Goal: Check status: Check status

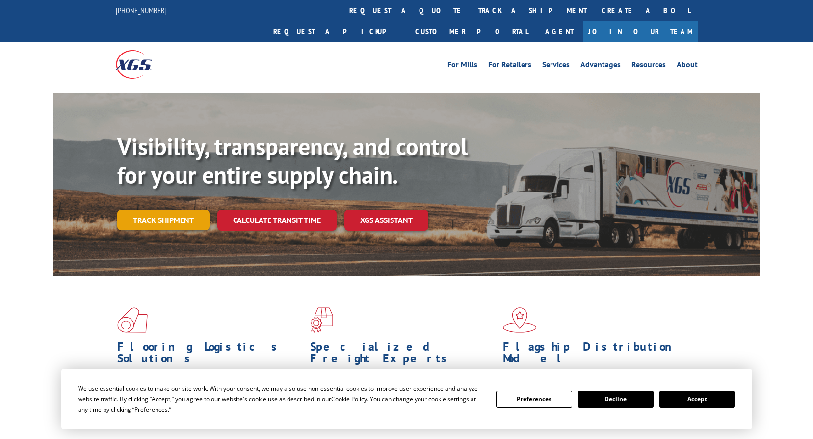
click at [146, 210] on link "Track shipment" at bounding box center [163, 220] width 92 height 21
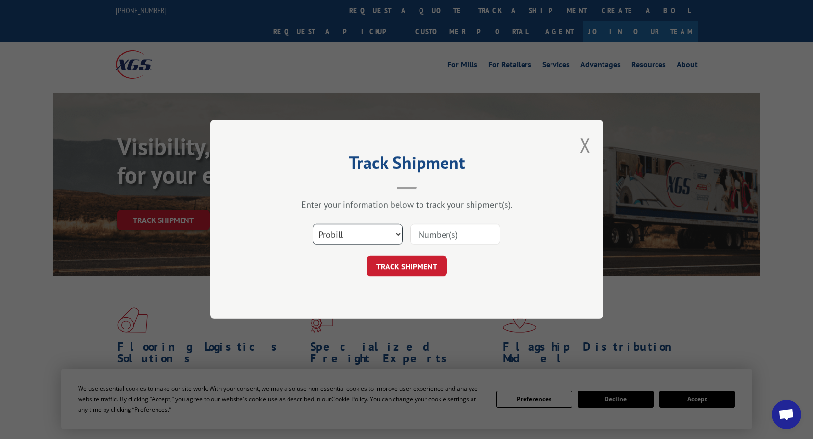
drag, startPoint x: 368, startPoint y: 235, endPoint x: 368, endPoint y: 242, distance: 6.9
click at [368, 235] on select "Select category... Probill BOL PO" at bounding box center [358, 234] width 90 height 21
select select "bol"
click at [313, 224] on select "Select category... Probill BOL PO" at bounding box center [358, 234] width 90 height 21
drag, startPoint x: 431, startPoint y: 237, endPoint x: 174, endPoint y: 169, distance: 266.0
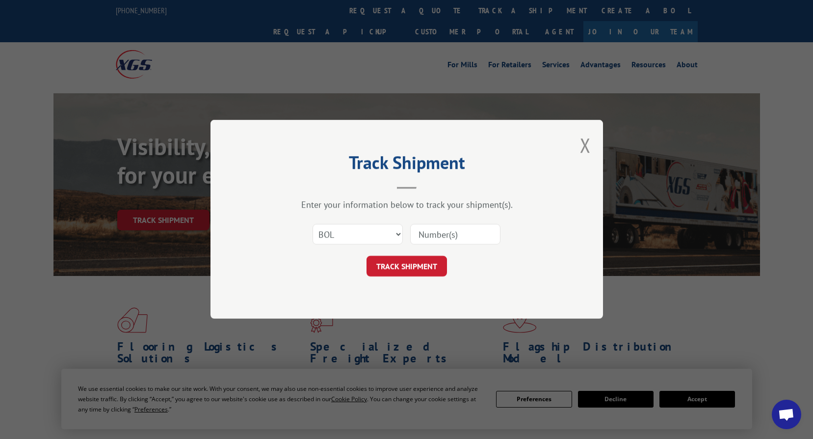
click at [431, 237] on input at bounding box center [455, 234] width 90 height 21
type input "2875266"
click button "TRACK SHIPMENT" at bounding box center [407, 266] width 81 height 21
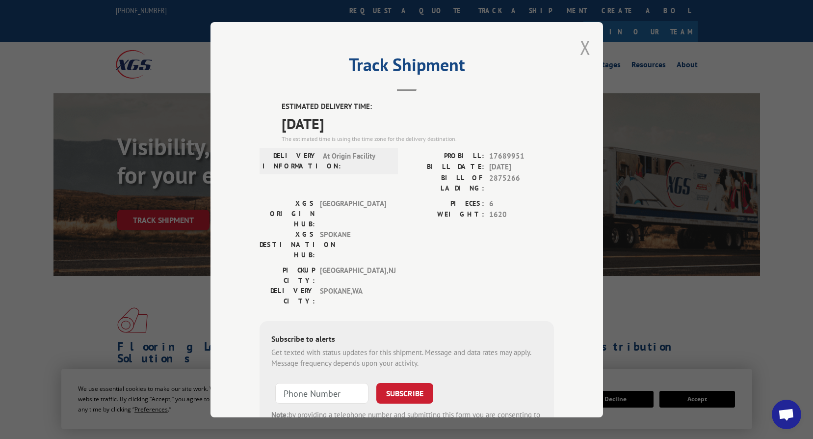
click at [580, 49] on button "Close modal" at bounding box center [585, 47] width 11 height 26
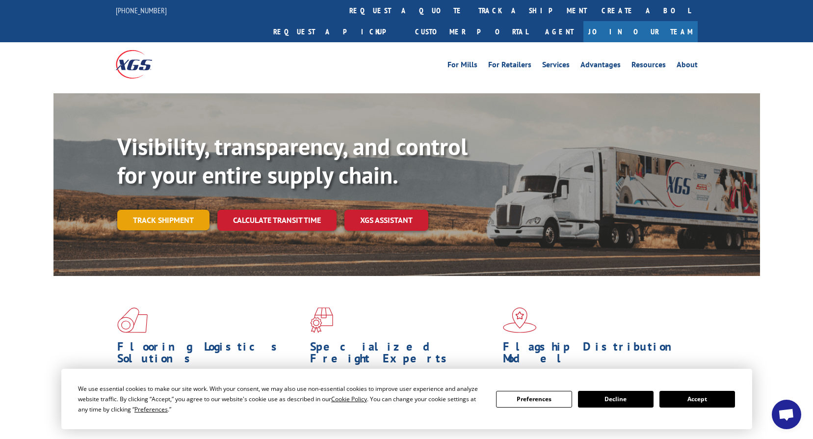
click at [167, 210] on link "Track shipment" at bounding box center [163, 220] width 92 height 21
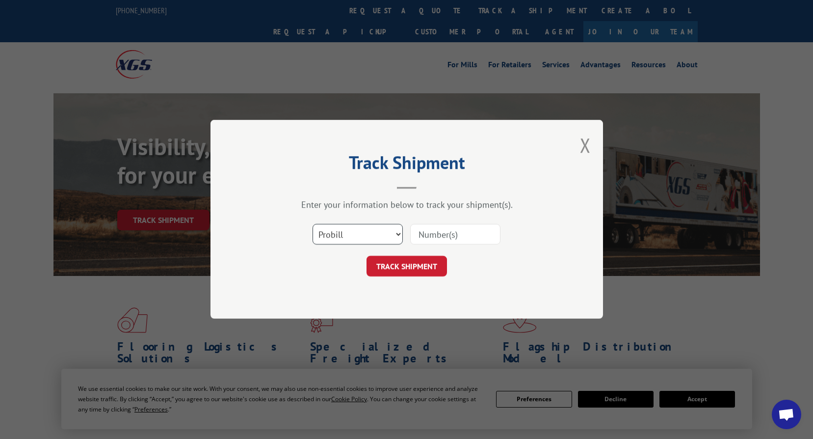
drag, startPoint x: 364, startPoint y: 234, endPoint x: 363, endPoint y: 246, distance: 11.8
click at [364, 234] on select "Select category... Probill BOL PO" at bounding box center [358, 234] width 90 height 21
select select "bol"
click at [313, 224] on select "Select category... Probill BOL PO" at bounding box center [358, 234] width 90 height 21
drag, startPoint x: 450, startPoint y: 233, endPoint x: 458, endPoint y: 237, distance: 9.0
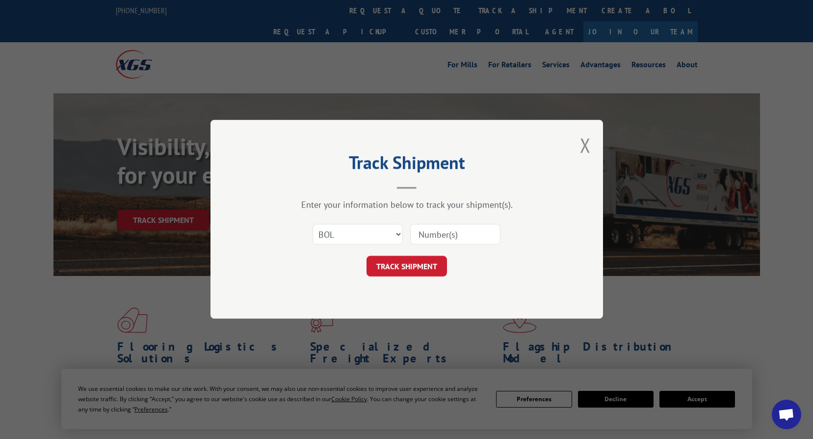
click at [450, 233] on input at bounding box center [455, 234] width 90 height 21
type input "2875425"
click at [421, 265] on button "TRACK SHIPMENT" at bounding box center [407, 266] width 81 height 21
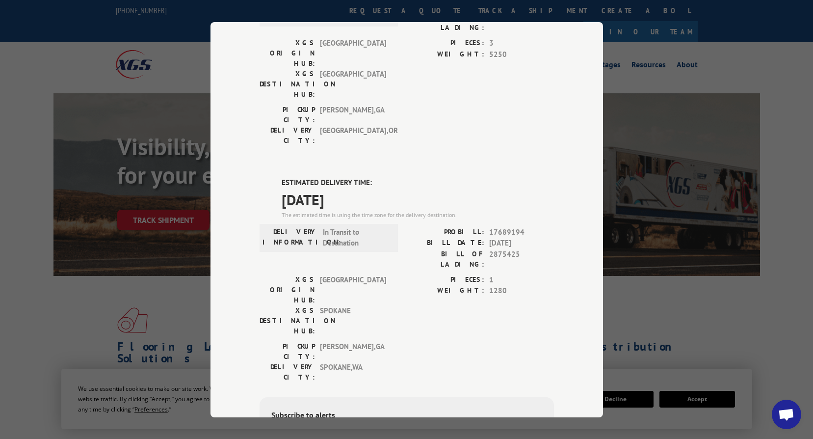
scroll to position [147, 0]
